Goal: Information Seeking & Learning: Learn about a topic

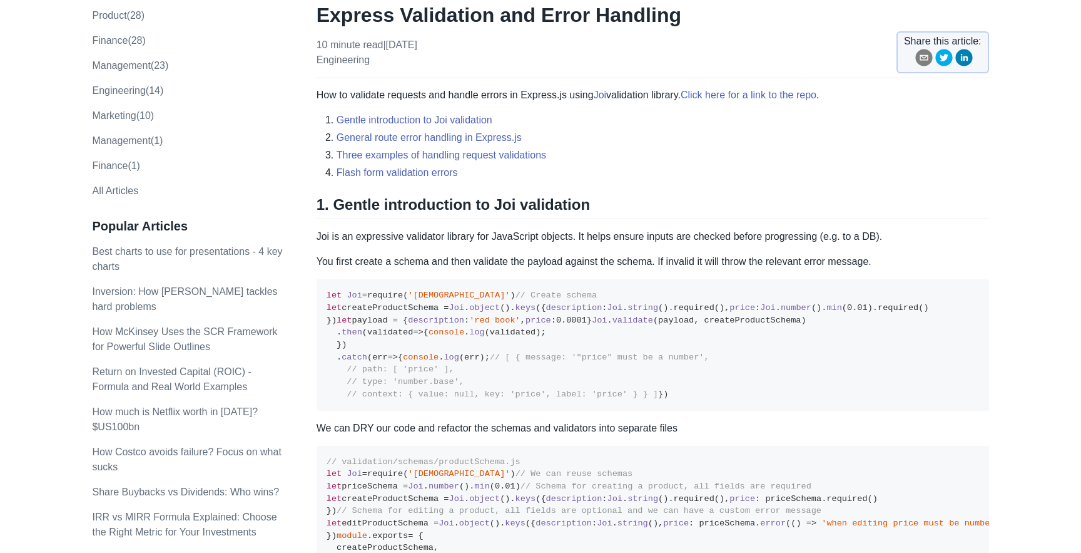
scroll to position [109, 0]
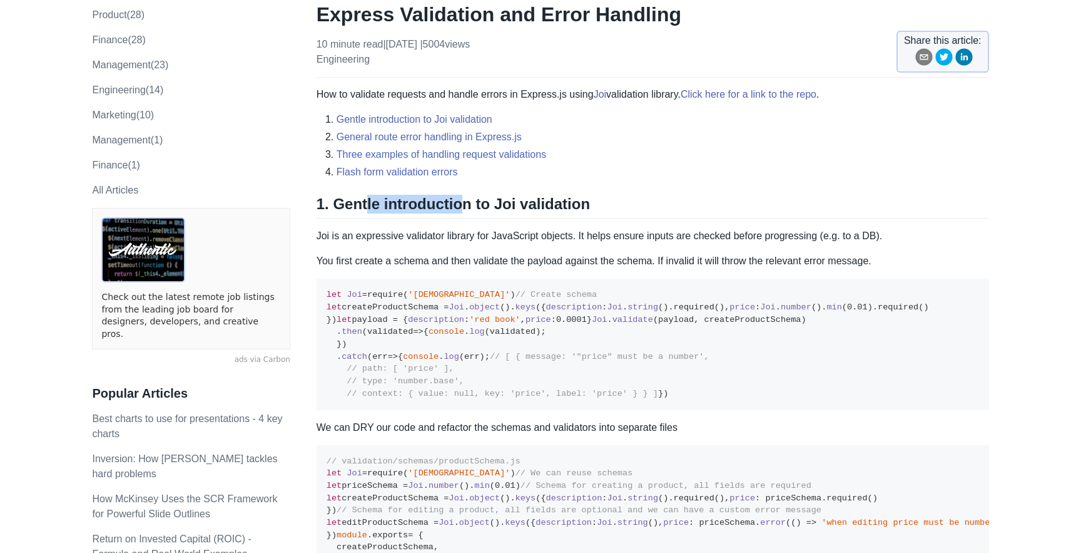
drag, startPoint x: 345, startPoint y: 201, endPoint x: 458, endPoint y: 201, distance: 112.6
click at [458, 201] on h2 "1. Gentle introduction to Joi validation" at bounding box center [653, 207] width 673 height 24
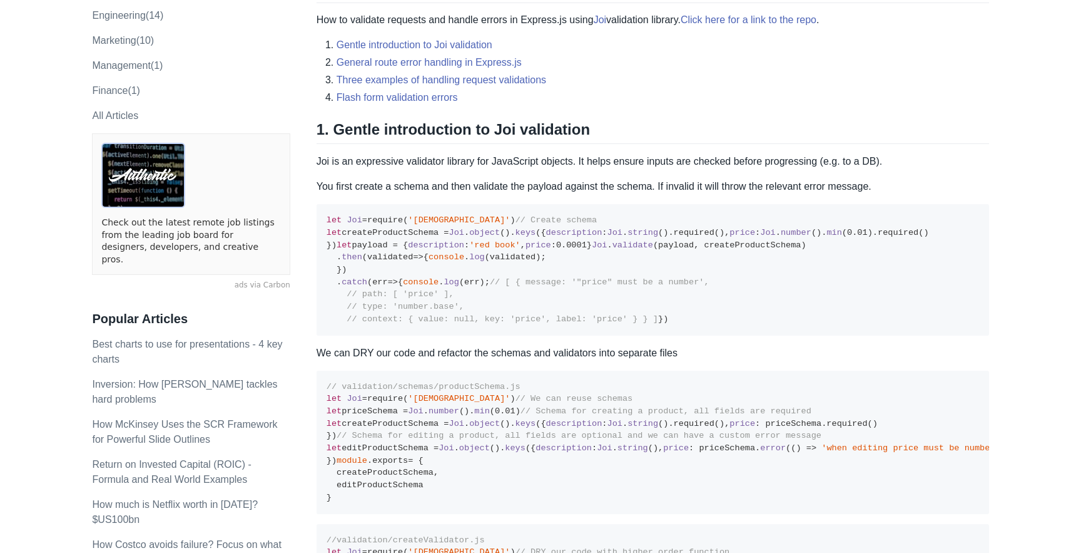
scroll to position [185, 0]
drag, startPoint x: 367, startPoint y: 305, endPoint x: 331, endPoint y: 260, distance: 57.9
click at [331, 260] on pre "let Joi = require ( 'joi' ) // Create schema let createProductSchema = Joi . ob…" at bounding box center [653, 268] width 673 height 131
click at [331, 236] on span "let" at bounding box center [334, 231] width 15 height 9
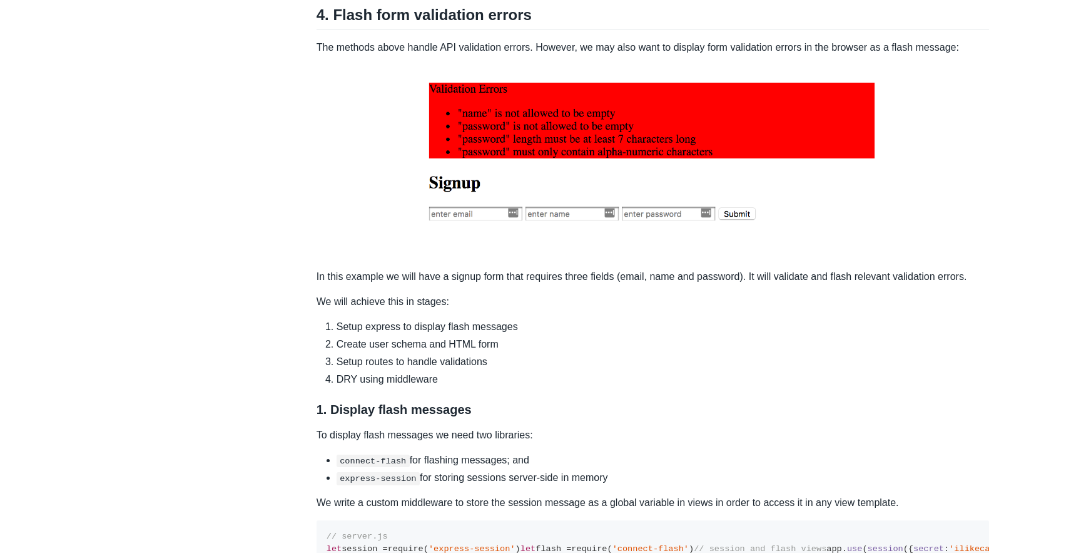
scroll to position [1684, 0]
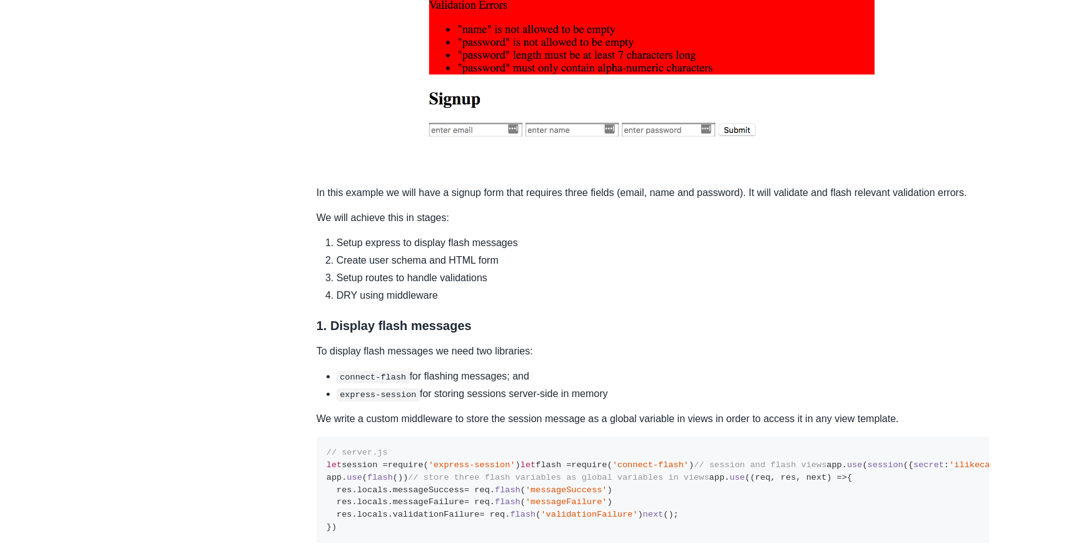
scroll to position [1768, 0]
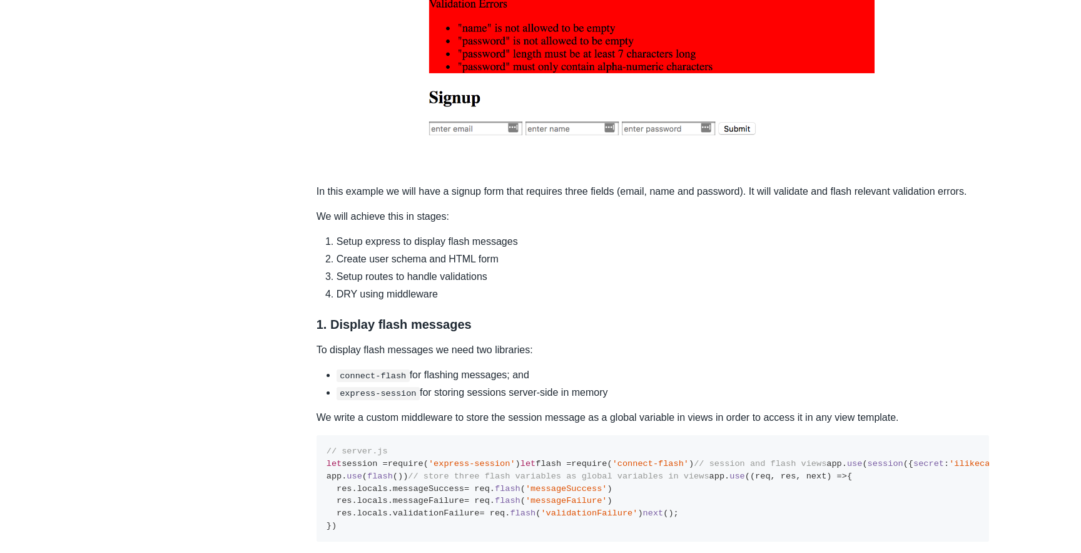
drag, startPoint x: 458, startPoint y: 389, endPoint x: 608, endPoint y: 386, distance: 149.6
drag, startPoint x: 608, startPoint y: 386, endPoint x: 449, endPoint y: 365, distance: 160.4
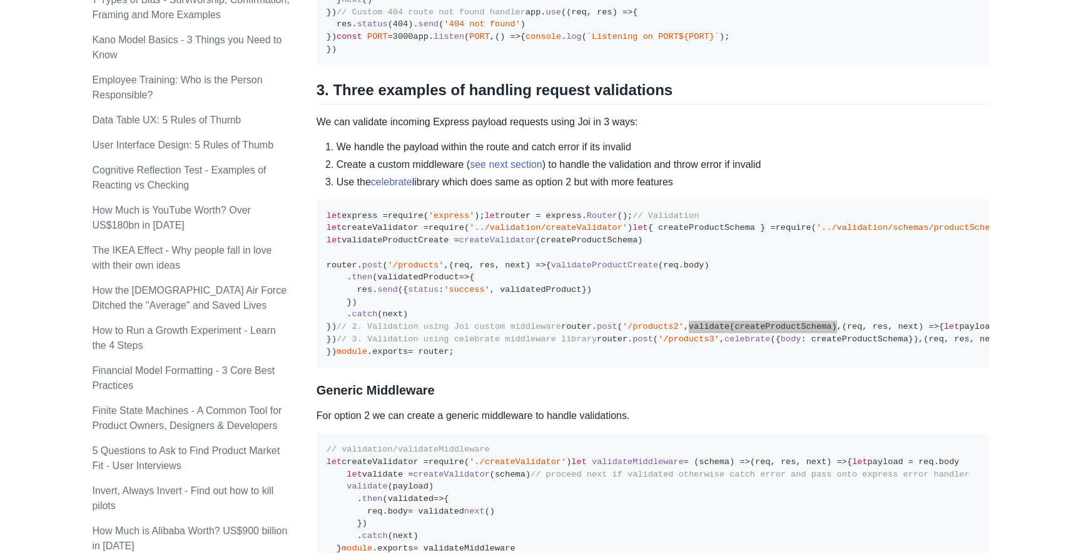
scroll to position [954, 0]
drag, startPoint x: 337, startPoint y: 293, endPoint x: 580, endPoint y: 293, distance: 242.8
drag, startPoint x: 661, startPoint y: 293, endPoint x: 326, endPoint y: 284, distance: 335.5
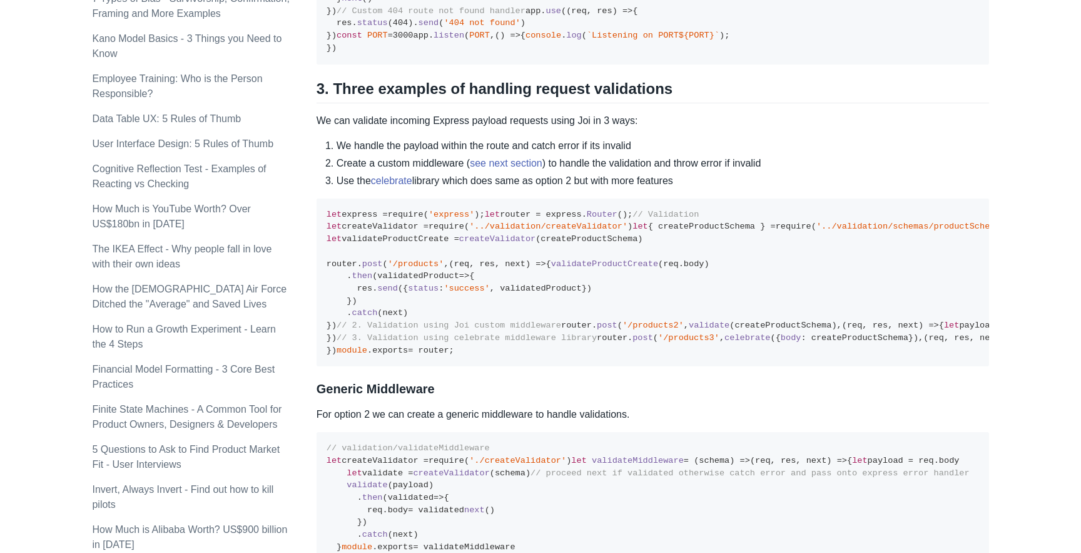
drag, startPoint x: 329, startPoint y: 285, endPoint x: 640, endPoint y: 282, distance: 310.4
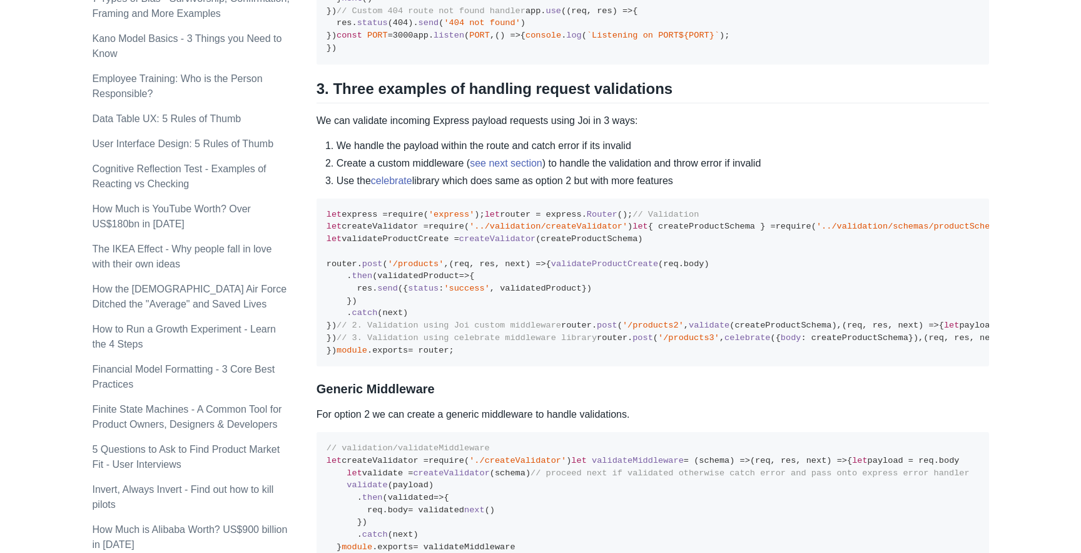
drag, startPoint x: 640, startPoint y: 282, endPoint x: 347, endPoint y: 282, distance: 292.2
drag, startPoint x: 330, startPoint y: 288, endPoint x: 494, endPoint y: 288, distance: 164.6
